Goal: Navigation & Orientation: Find specific page/section

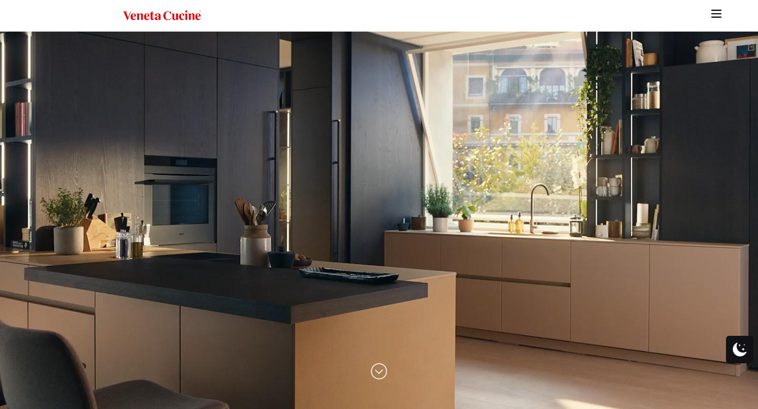
click at [713, 14] on img "Site" at bounding box center [717, 14] width 14 height 14
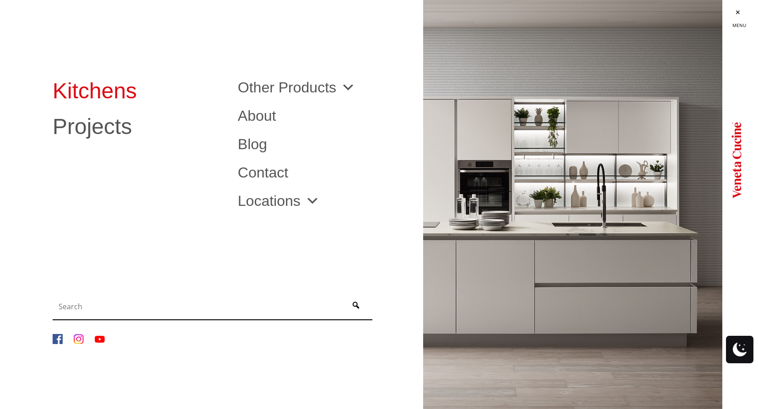
click at [138, 87] on link "Kitchens" at bounding box center [139, 91] width 172 height 22
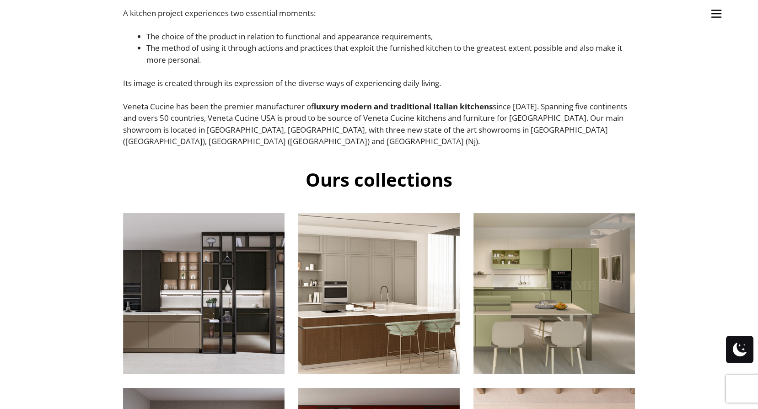
scroll to position [275, 0]
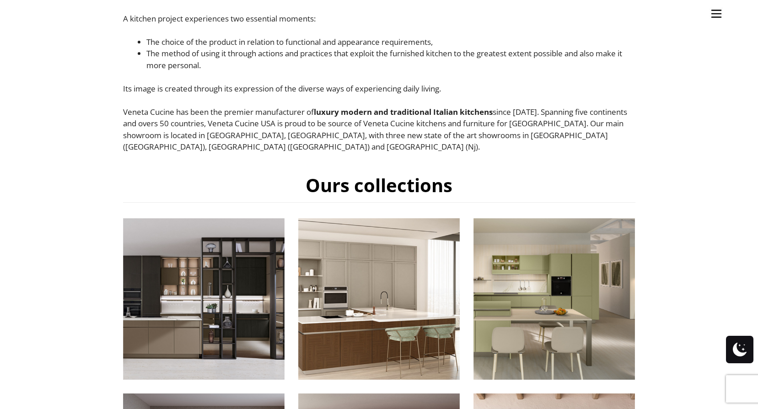
click at [724, 10] on link "Site" at bounding box center [716, 11] width 23 height 23
